Goal: Information Seeking & Learning: Learn about a topic

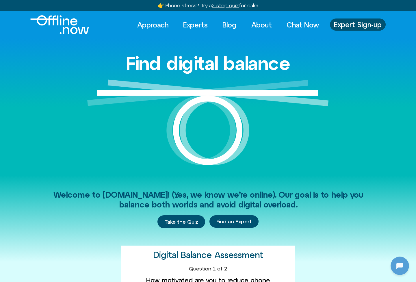
scroll to position [43, 0]
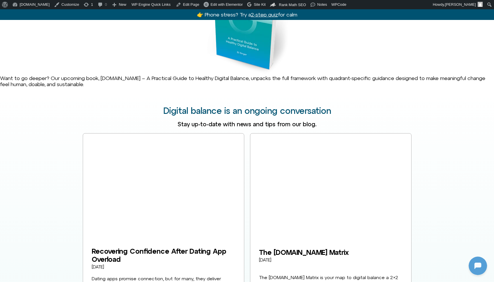
scroll to position [881, 0]
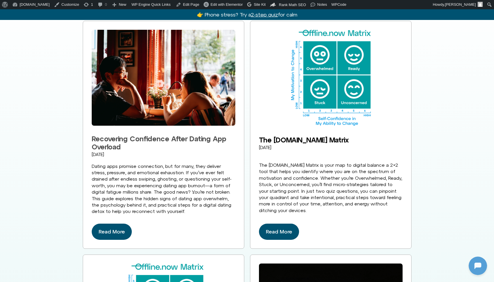
click at [142, 151] on link "Recovering Confidence After Dating App Overload" at bounding box center [159, 142] width 135 height 16
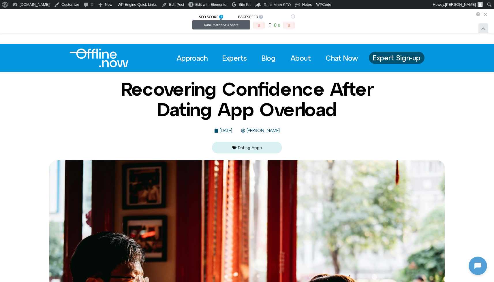
scroll to position [43, 0]
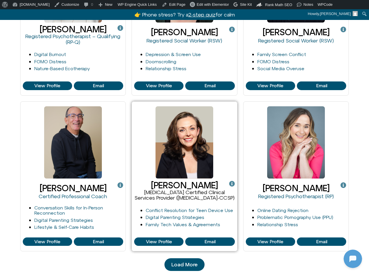
scroll to position [566, 0]
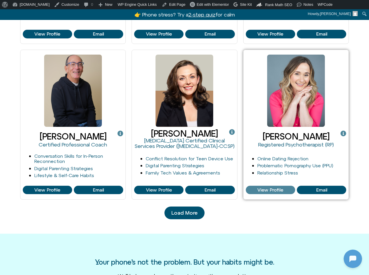
click at [271, 190] on span "View Profile" at bounding box center [270, 189] width 26 height 5
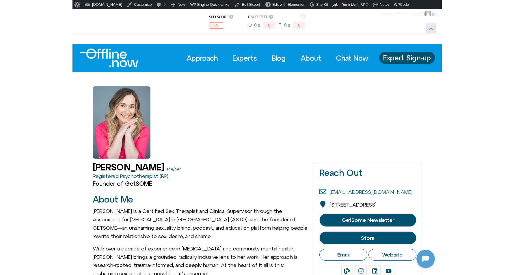
scroll to position [43, 0]
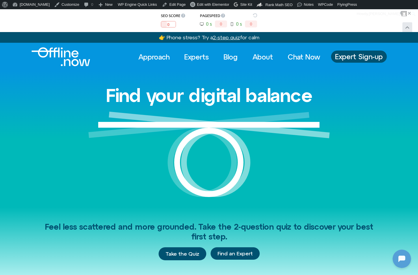
scroll to position [3, 0]
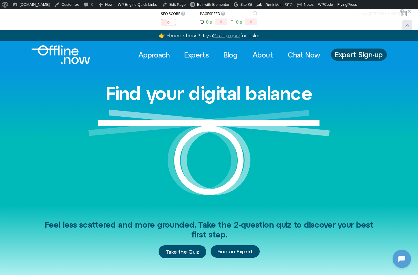
click at [223, 37] on u "2-step quiz" at bounding box center [226, 35] width 27 height 6
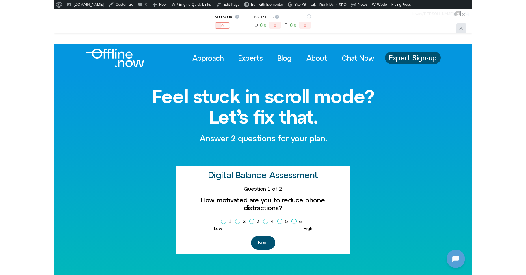
scroll to position [43, 0]
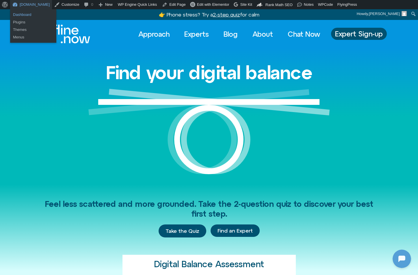
click at [21, 13] on link "Dashboard" at bounding box center [33, 15] width 46 height 8
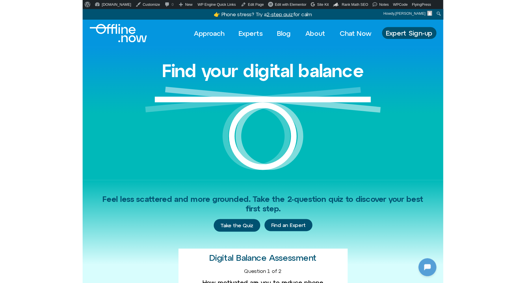
scroll to position [43, 0]
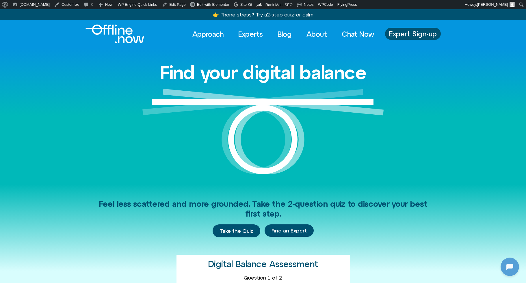
click at [277, 14] on u "2-step quiz" at bounding box center [280, 15] width 27 height 6
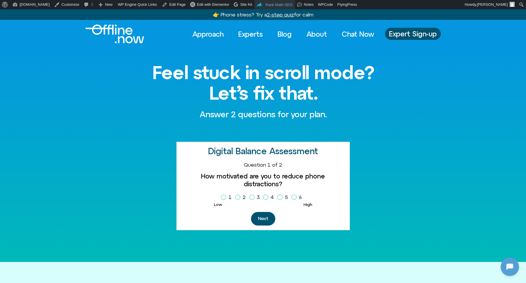
scroll to position [43, 0]
click at [278, 14] on u "2-step quiz" at bounding box center [280, 15] width 27 height 6
click at [110, 76] on div "Feel stuck in scroll mode? Let’s fix that. Answer 2 questions for your plan. Di…" at bounding box center [263, 155] width 526 height 214
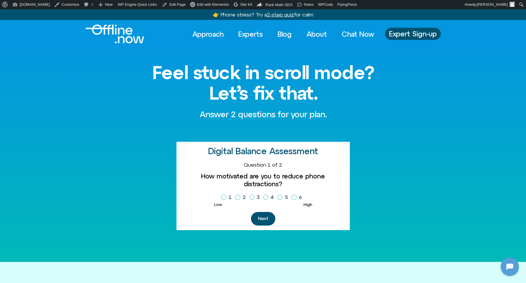
click at [110, 35] on img "Logo" at bounding box center [114, 34] width 59 height 19
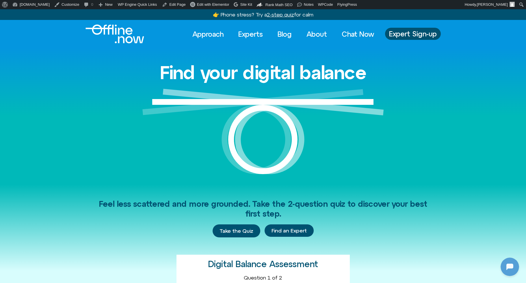
scroll to position [43, 0]
click at [235, 231] on span "Take the Quiz" at bounding box center [236, 231] width 34 height 6
click at [278, 15] on u "2-step quiz" at bounding box center [280, 15] width 27 height 6
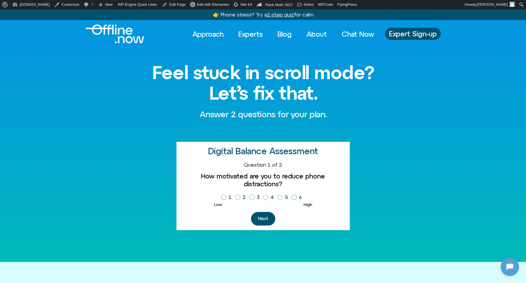
scroll to position [43, 0]
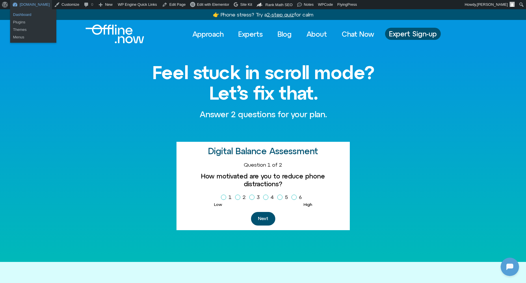
click at [21, 15] on link "Dashboard" at bounding box center [33, 15] width 46 height 8
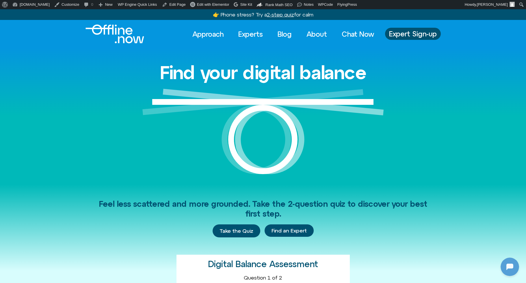
scroll to position [43, 0]
click at [283, 16] on u "2-step quiz" at bounding box center [280, 15] width 27 height 6
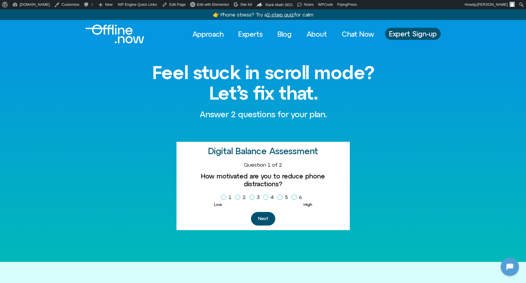
scroll to position [43, 0]
click at [96, 92] on div "Feel stuck in scroll mode? Let’s fix that. Answer 2 questions for your plan. Di…" at bounding box center [263, 155] width 526 height 214
